Goal: Task Accomplishment & Management: Use online tool/utility

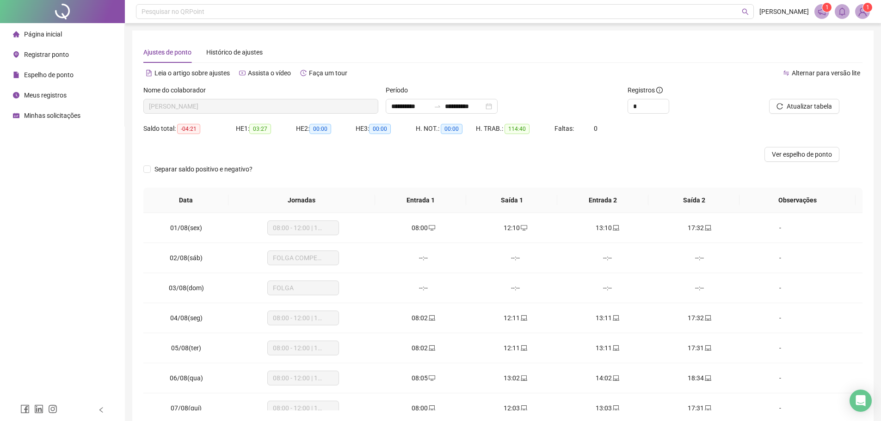
click at [560, 54] on div "Ajustes de ponto Histórico de ajustes" at bounding box center [502, 52] width 719 height 21
click at [50, 57] on span "Registrar ponto" at bounding box center [46, 54] width 45 height 7
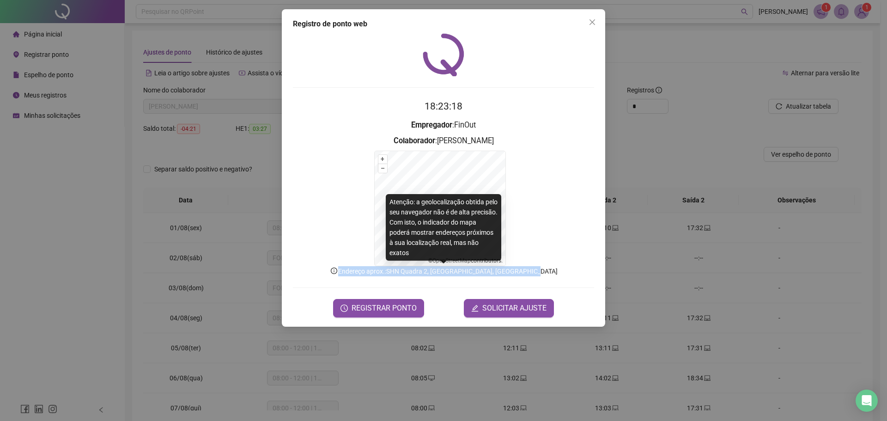
drag, startPoint x: 348, startPoint y: 271, endPoint x: 555, endPoint y: 273, distance: 206.6
click at [555, 273] on p "Endereço aprox. : SHN Quadra 2, [GEOGRAPHIC_DATA], [GEOGRAPHIC_DATA]" at bounding box center [443, 271] width 301 height 10
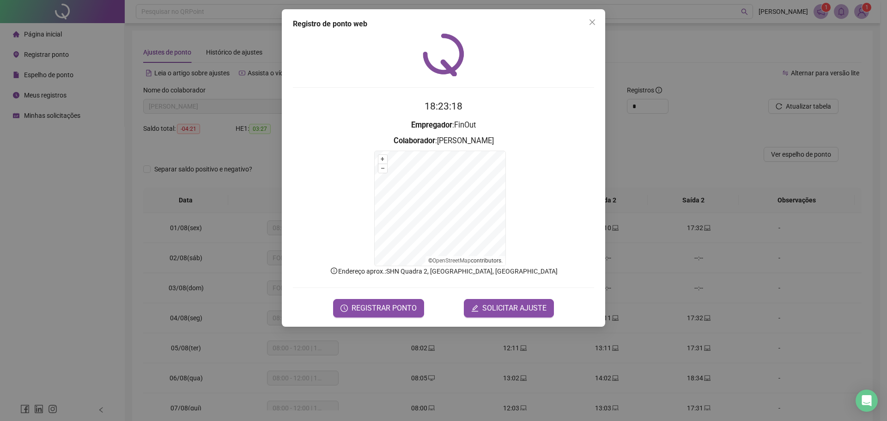
click at [560, 218] on form "+ – ⇧ › © OpenStreetMap contributors." at bounding box center [443, 209] width 301 height 116
click at [399, 305] on span "REGISTRAR PONTO" at bounding box center [384, 308] width 65 height 11
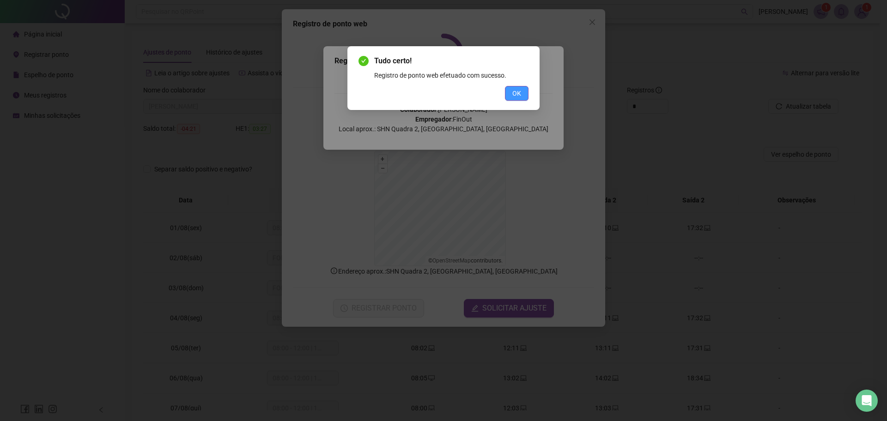
click at [510, 92] on button "OK" at bounding box center [517, 93] width 24 height 15
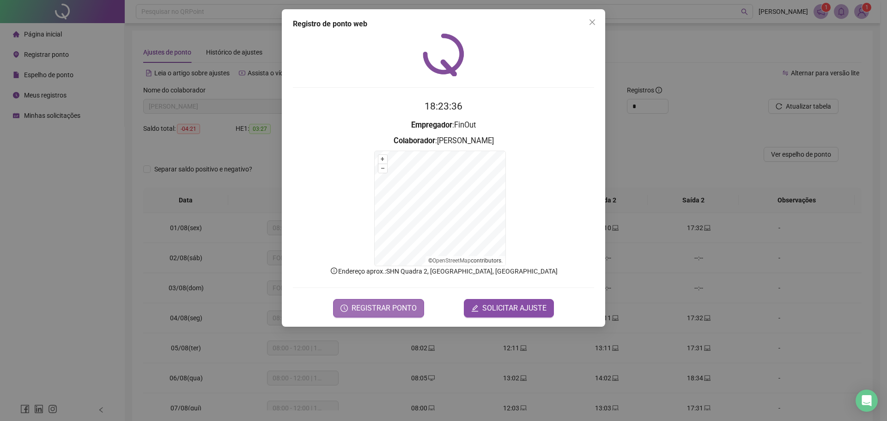
click at [404, 307] on span "REGISTRAR PONTO" at bounding box center [384, 308] width 65 height 11
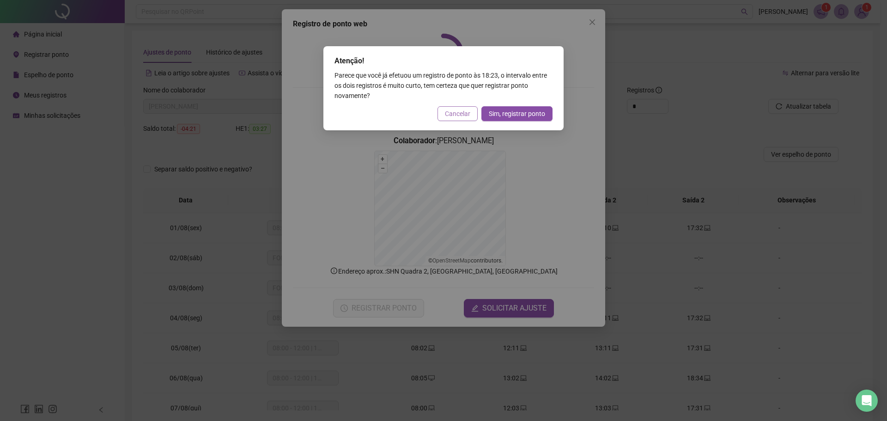
click at [464, 113] on span "Cancelar" at bounding box center [457, 114] width 25 height 10
